Goal: Understand process/instructions: Learn about a topic

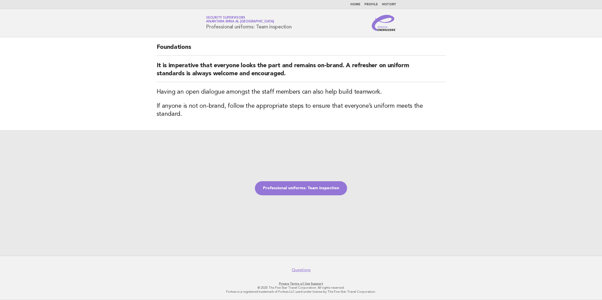
drag, startPoint x: 206, startPoint y: 28, endPoint x: 292, endPoint y: 30, distance: 85.7
click at [292, 30] on div "Service Energizers Security Supervisors Anantara Mina al [GEOGRAPHIC_DATA] Prof…" at bounding box center [301, 23] width 204 height 16
copy h1 "Professional uniforms: Team inspection"
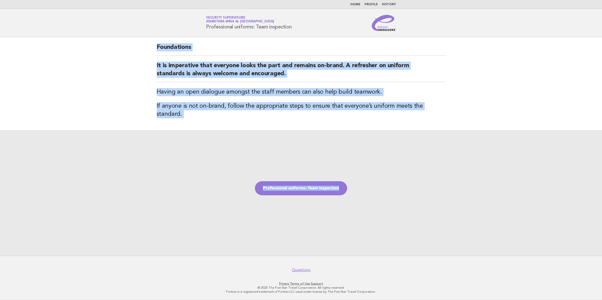
drag, startPoint x: 157, startPoint y: 47, endPoint x: 484, endPoint y: 109, distance: 332.2
click at [484, 109] on main "Foundations It is imperative that everyone looks the part and remains on-brand.…" at bounding box center [301, 146] width 602 height 219
copy main "Foundations It is imperative that everyone looks the part and remains on-brand.…"
click at [309, 228] on div "Professional uniforms: Team inspection" at bounding box center [301, 192] width 602 height 125
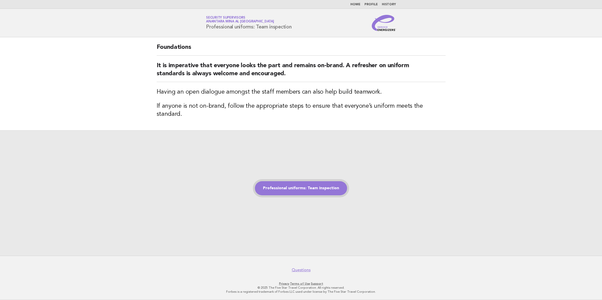
click at [319, 185] on link "Professional uniforms: Team inspection" at bounding box center [301, 188] width 92 height 14
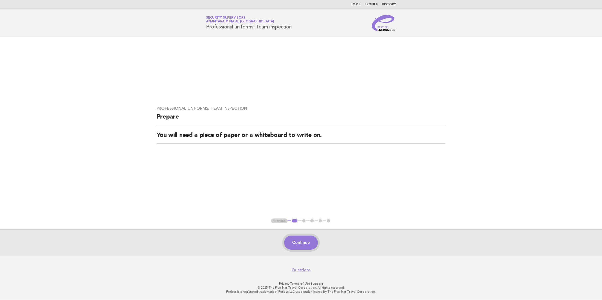
click at [293, 244] on button "Continue" at bounding box center [300, 243] width 33 height 14
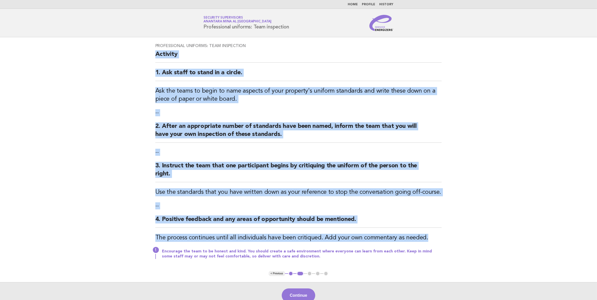
drag, startPoint x: 152, startPoint y: 55, endPoint x: 438, endPoint y: 239, distance: 339.5
click at [438, 239] on div "Professional uniforms: Team inspection Activity 1. Ask staff to stand in a circ…" at bounding box center [298, 154] width 299 height 234
copy div "Activity 1. Ask staff to stand in a circle. Ask the teams to begin to name aspe…"
click at [300, 294] on button "Continue" at bounding box center [298, 296] width 33 height 14
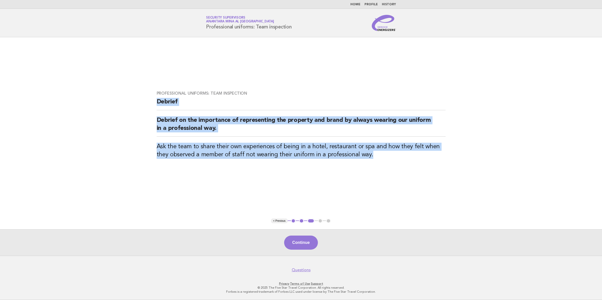
drag, startPoint x: 157, startPoint y: 101, endPoint x: 357, endPoint y: 155, distance: 207.5
click at [357, 155] on div "Professional uniforms: Team inspection Debrief Debrief on the importance of rep…" at bounding box center [301, 128] width 301 height 86
copy div "Debrief Debrief on the importance of representing the property and brand by alw…"
click at [300, 271] on link "Questions" at bounding box center [301, 270] width 19 height 5
click at [306, 248] on button "Continue" at bounding box center [300, 243] width 33 height 14
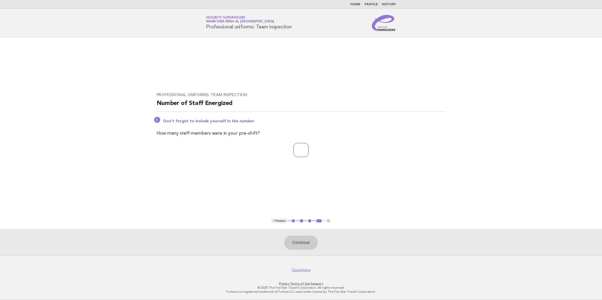
click at [298, 151] on input "number" at bounding box center [300, 150] width 15 height 14
type input "**"
click at [299, 240] on button "Continue" at bounding box center [300, 243] width 33 height 14
